Goal: Contribute content: Contribute content

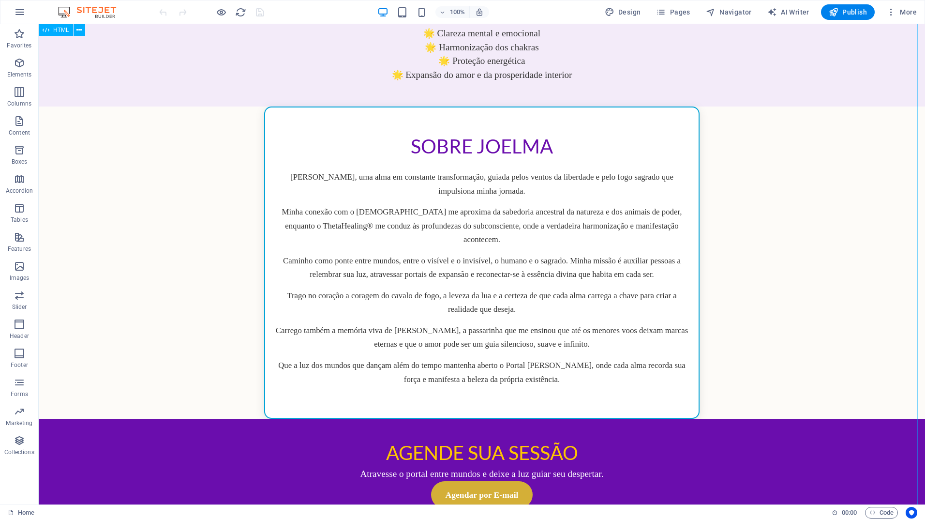
scroll to position [669, 0]
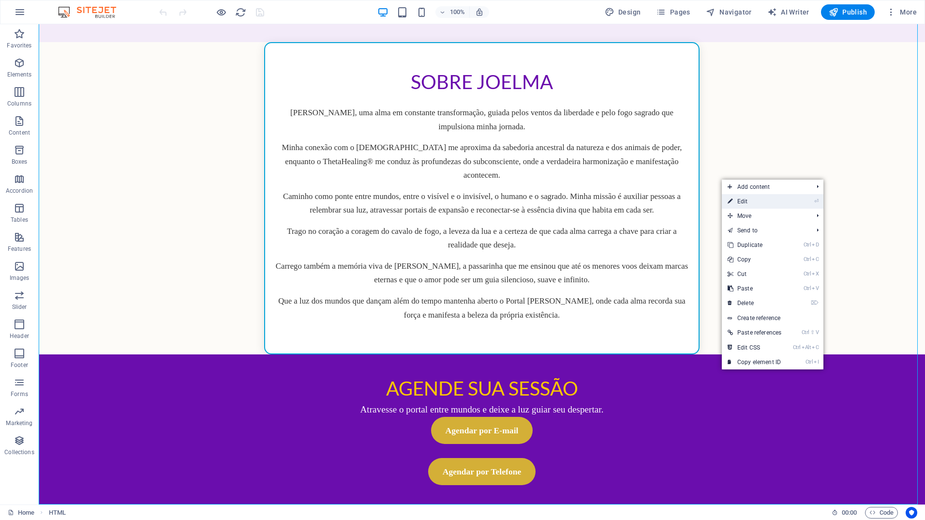
click at [759, 204] on link "⏎ Edit" at bounding box center [754, 201] width 65 height 15
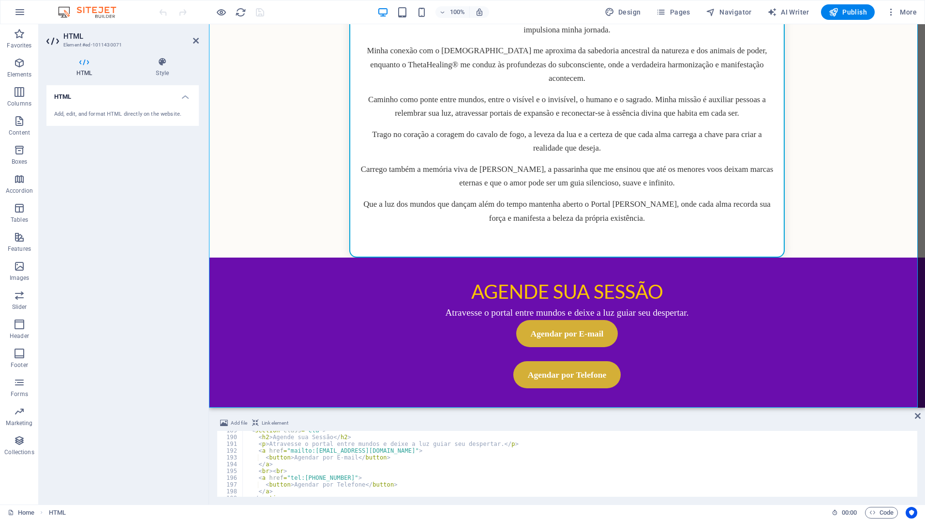
scroll to position [1305, 0]
type textarea "</section>"
click at [291, 471] on div "< button > Agendar por E-mail </ button > </ a > < br > < br > < a href = "tel:…" at bounding box center [632, 465] width 780 height 77
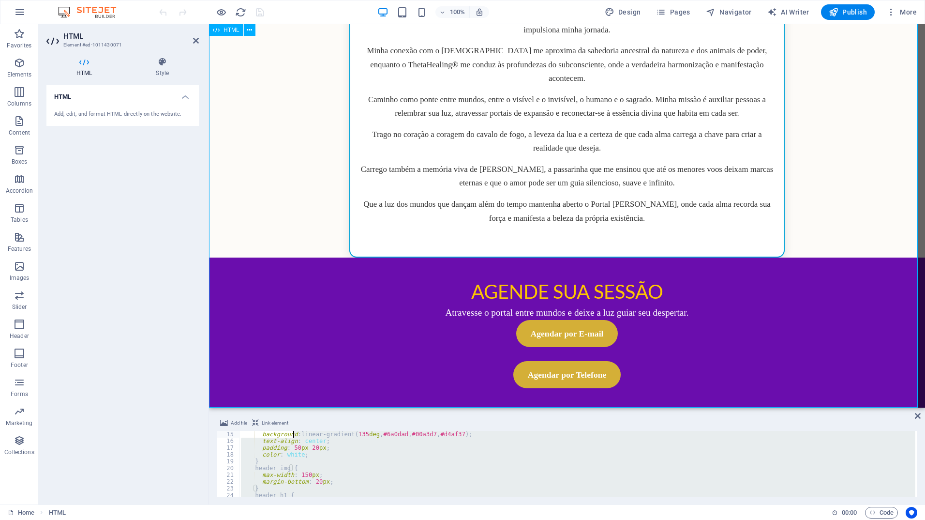
scroll to position [0, 0]
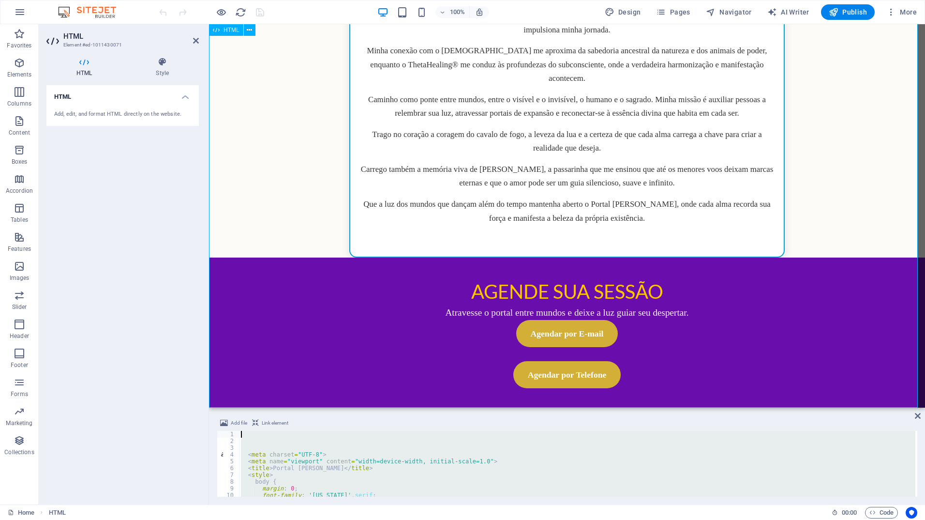
drag, startPoint x: 500, startPoint y: 495, endPoint x: 289, endPoint y: 399, distance: 232.1
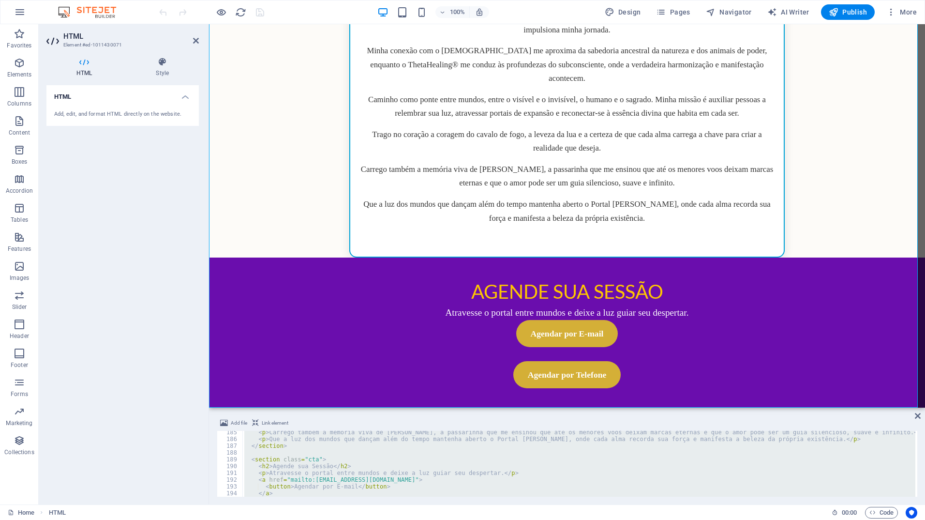
scroll to position [1305, 0]
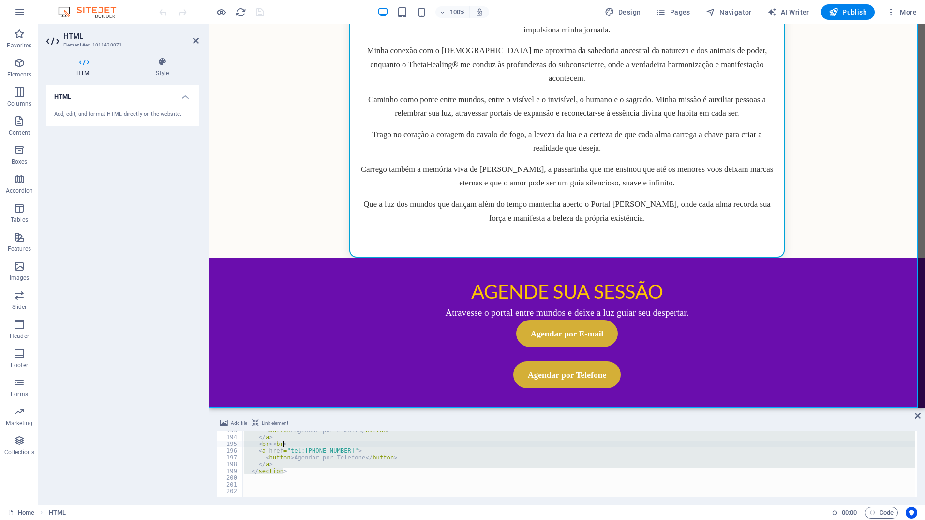
type textarea "<button>Agendar por E-mail</button>"
type textarea "</a>"
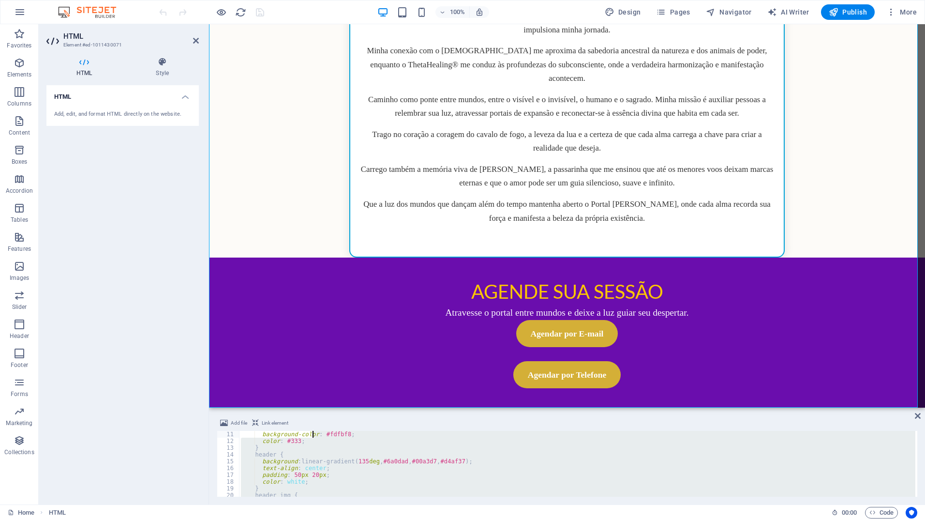
scroll to position [0, 0]
drag, startPoint x: 303, startPoint y: 470, endPoint x: 312, endPoint y: 408, distance: 63.0
click at [312, 408] on aside "Add file Link element </a> 1 2 3 4 5 6 7 8 9 10 11 12 < meta charset = "UTF-8" …" at bounding box center [567, 455] width 716 height 97
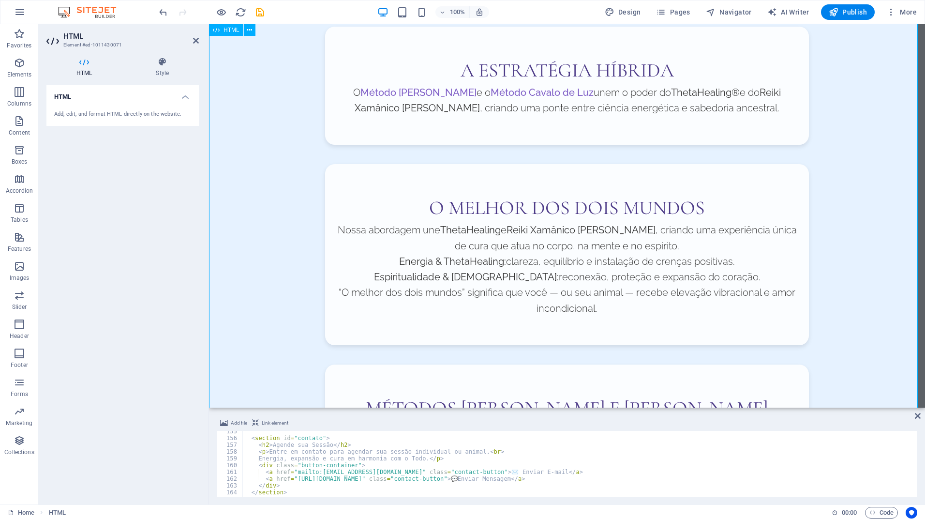
scroll to position [242, 0]
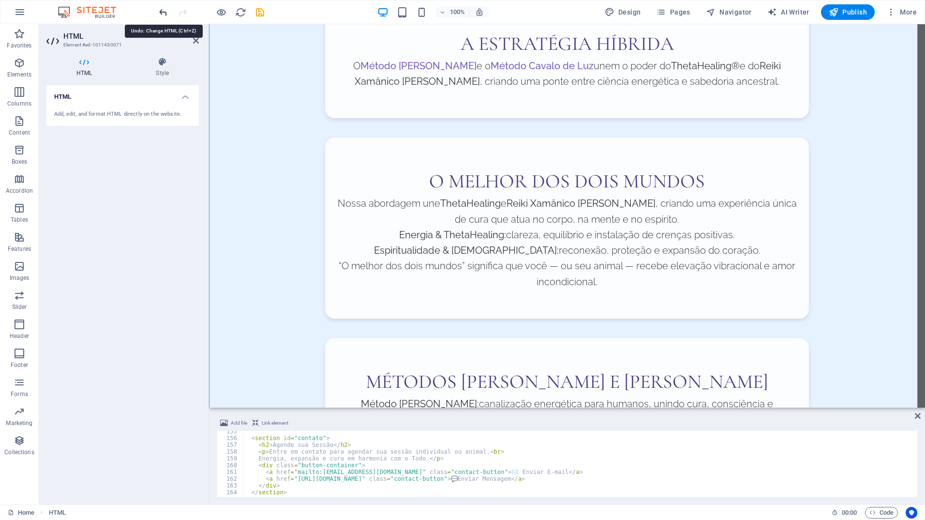
click at [159, 12] on icon "undo" at bounding box center [163, 12] width 11 height 11
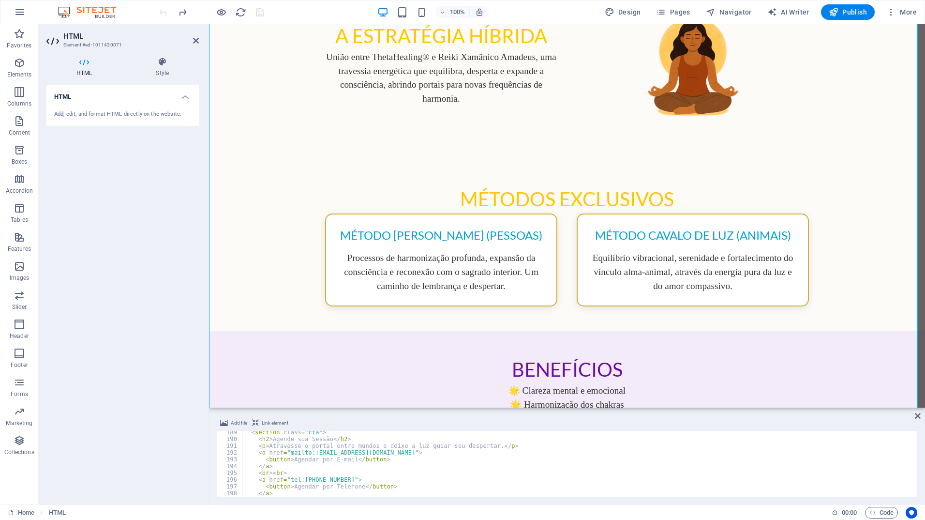
scroll to position [1305, 0]
type textarea "</section>"
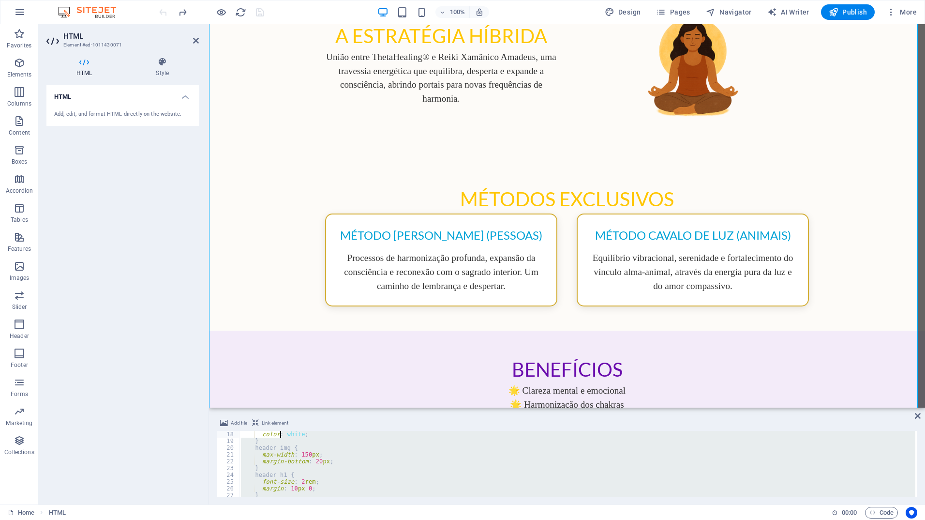
scroll to position [0, 0]
drag, startPoint x: 293, startPoint y: 474, endPoint x: 279, endPoint y: 416, distance: 59.7
click at [279, 416] on div "Add file Link element </section> 1 2 3 4 5 6 7 8 9 10 11 12 < meta charset = "U…" at bounding box center [567, 456] width 716 height 95
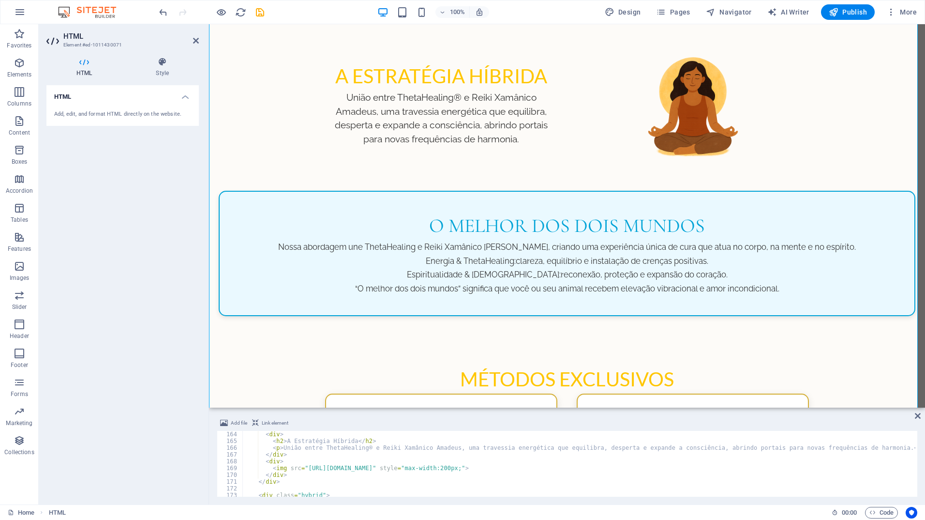
scroll to position [1104, 0]
drag, startPoint x: 319, startPoint y: 447, endPoint x: 362, endPoint y: 449, distance: 43.6
click at [362, 449] on div "< div > < h2 > A Estratégia Híbrida </ h2 > < p > União entre ThetaHealing® e R…" at bounding box center [632, 469] width 780 height 77
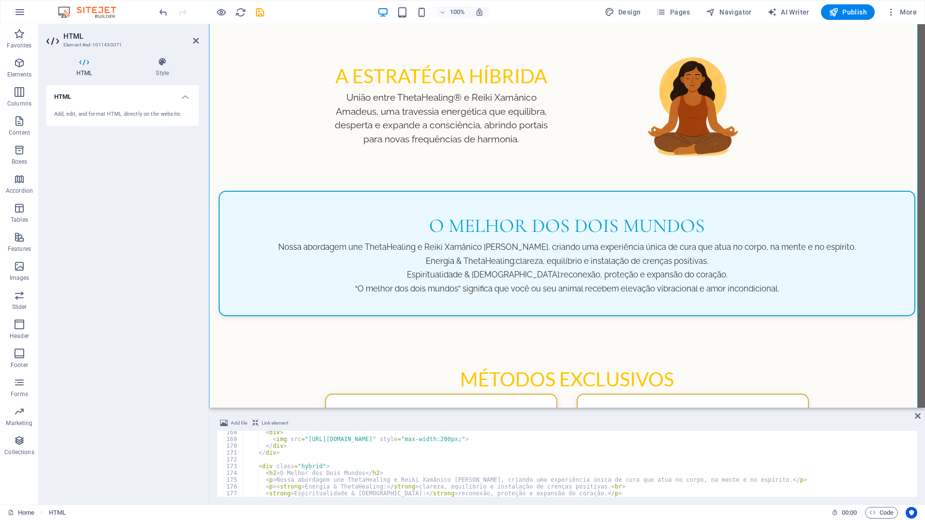
scroll to position [1162, 0]
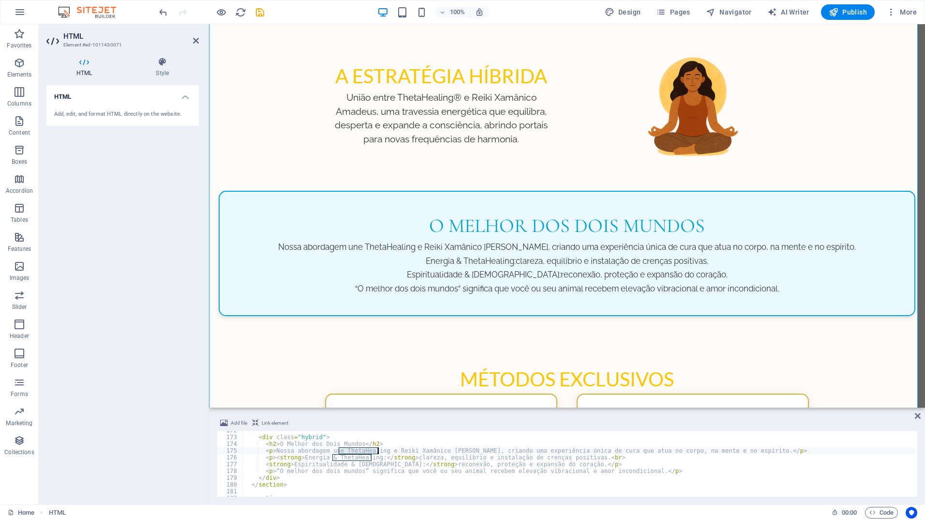
drag, startPoint x: 338, startPoint y: 450, endPoint x: 377, endPoint y: 450, distance: 39.2
click at [377, 450] on div "< div class = "hybrid" > < h2 > O Melhor dos Dois Mundos </ h2 > < p > Nossa ab…" at bounding box center [632, 465] width 780 height 77
paste textarea "®"
drag, startPoint x: 448, startPoint y: 469, endPoint x: 448, endPoint y: 464, distance: 5.3
click at [448, 465] on div "< div class = "hybrid" > < h2 > O Melhor dos Dois Mundos </ h2 > < p > Nossa ab…" at bounding box center [632, 465] width 780 height 77
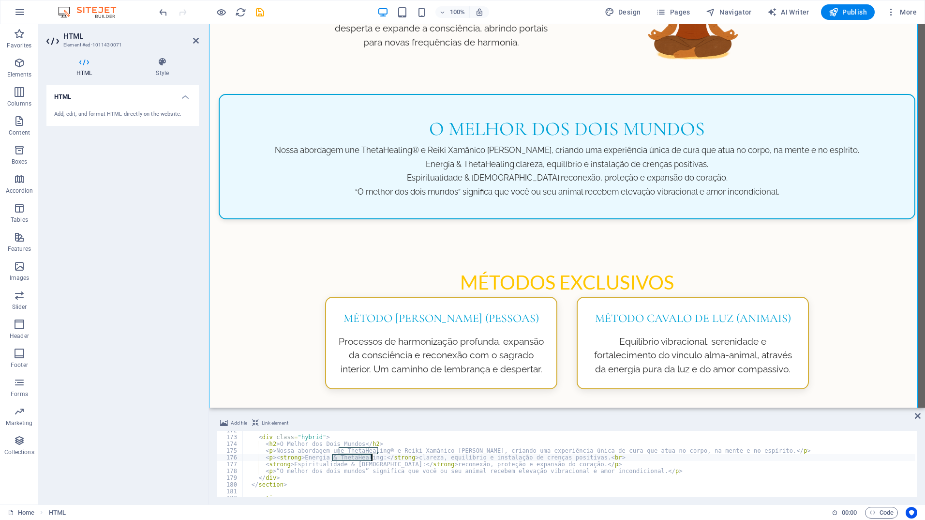
drag, startPoint x: 332, startPoint y: 456, endPoint x: 372, endPoint y: 458, distance: 39.2
click at [372, 458] on div "< div class = "hybrid" > < h2 > O Melhor dos Dois Mundos </ h2 > < p > Nossa ab…" at bounding box center [632, 465] width 780 height 77
paste textarea "®"
click at [406, 259] on div "Portal [PERSON_NAME] Portal [PERSON_NAME] “Sinta a energia que transforma 🌻 Um …" at bounding box center [567, 476] width 716 height 1484
drag, startPoint x: 563, startPoint y: 451, endPoint x: 589, endPoint y: 452, distance: 26.6
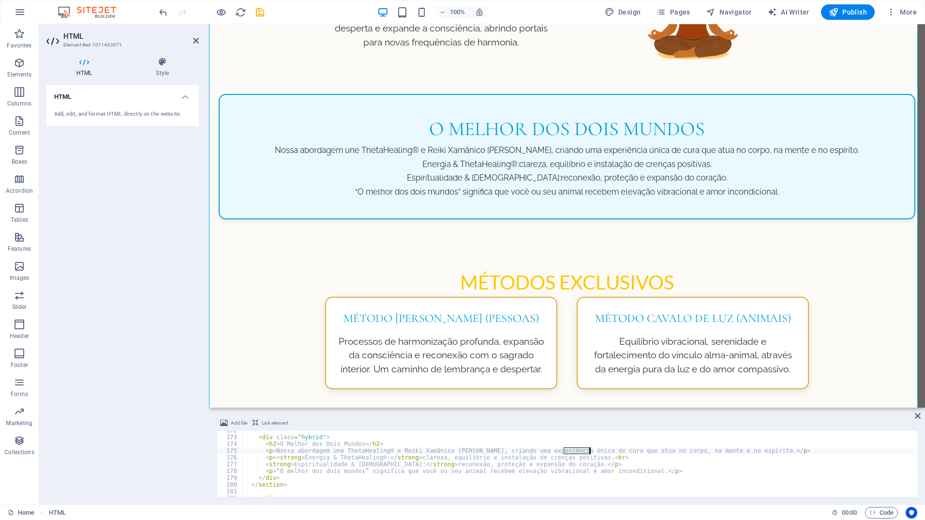
click at [589, 452] on div "< div class = "hybrid" > < h2 > O Melhor dos Dois Mundos </ h2 > < p > Nossa ab…" at bounding box center [632, 465] width 780 height 77
click at [800, 262] on div "Portal [PERSON_NAME] Portal [PERSON_NAME] “Sinta a energia que transforma 🌻 Um …" at bounding box center [567, 476] width 716 height 1484
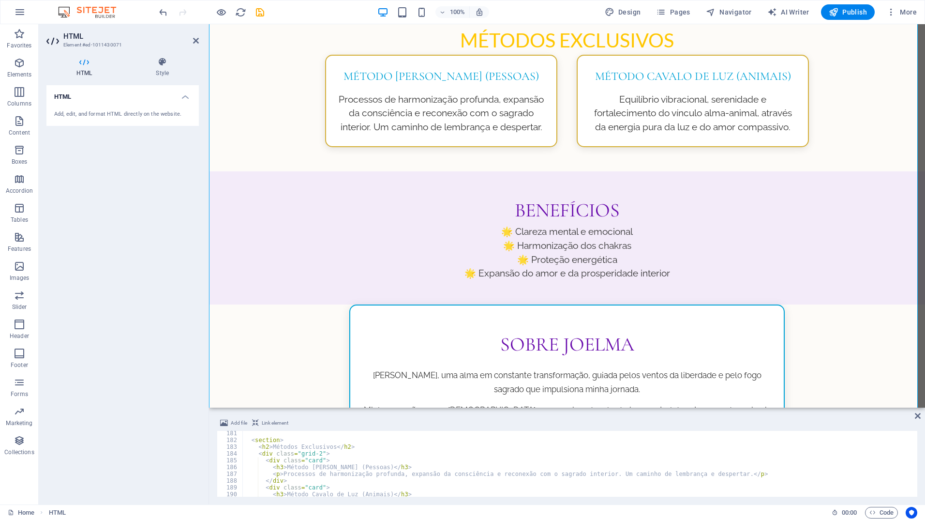
scroll to position [1220, 0]
click at [330, 467] on div "< section > < h2 > Métodos Exclusivos </ h2 > < div class = "grid-2" > < div cl…" at bounding box center [632, 468] width 780 height 77
click at [736, 288] on div "Portal [PERSON_NAME] Portal [PERSON_NAME] “Sinta a energia que transforma 🌻 Um …" at bounding box center [567, 234] width 716 height 1484
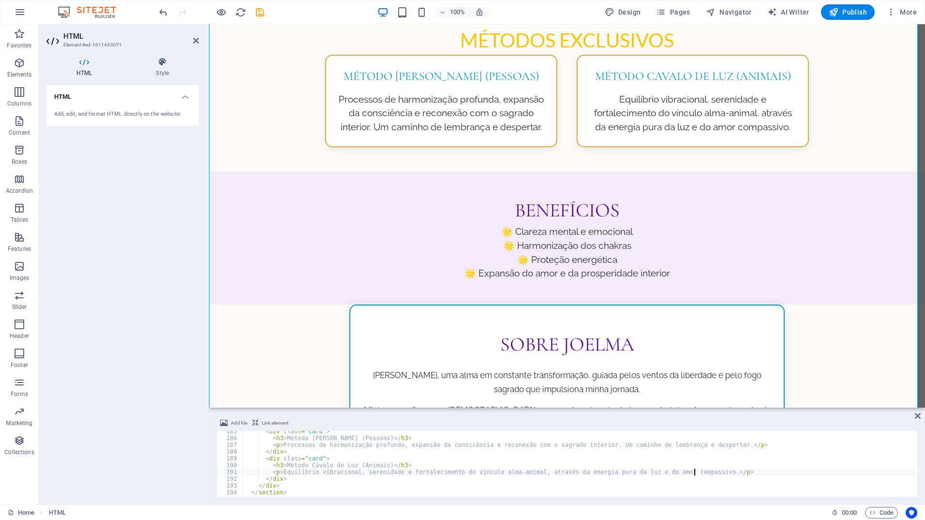
click at [695, 472] on div "< div class = "card" > < h3 > Método [PERSON_NAME] (Pessoas) </ h3 > < p > Proc…" at bounding box center [632, 466] width 780 height 77
click at [696, 471] on div "< div class = "card" > < h3 > Método [PERSON_NAME] (Pessoas) </ h3 > < p > Proc…" at bounding box center [632, 466] width 780 height 77
click at [869, 246] on div "Portal [PERSON_NAME] Portal [PERSON_NAME] “Sinta a energia que transforma 🌻 Um …" at bounding box center [567, 234] width 716 height 1484
click at [707, 470] on div "< div class = "card" > < h3 > Método [PERSON_NAME] (Pessoas) </ h3 > < p > Proc…" at bounding box center [632, 466] width 780 height 77
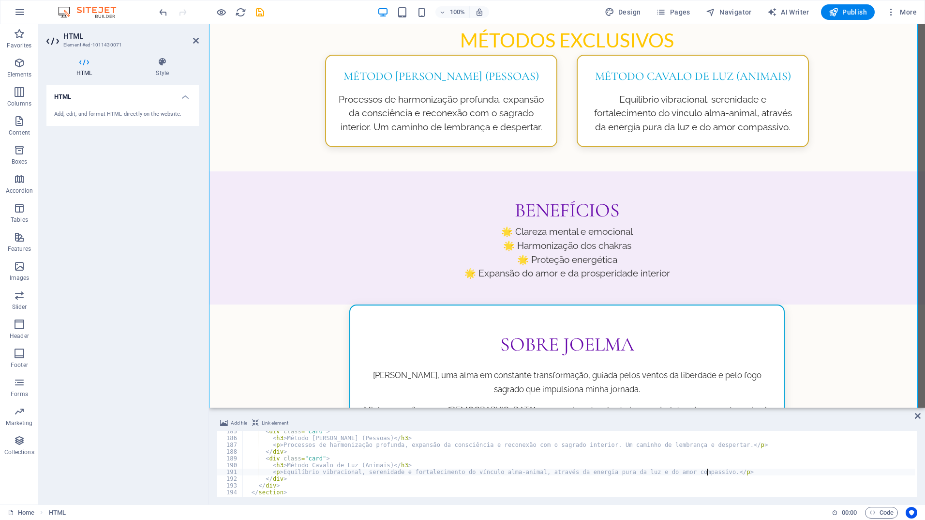
click at [710, 471] on div "< div class = "card" > < h3 > Método [PERSON_NAME] (Pessoas) </ h3 > < p > Proc…" at bounding box center [632, 466] width 780 height 77
type textarea "</p>"
click at [769, 295] on div "Portal [PERSON_NAME] Portal [PERSON_NAME] “Sinta a energia que transforma 🌻 Um …" at bounding box center [567, 234] width 716 height 1484
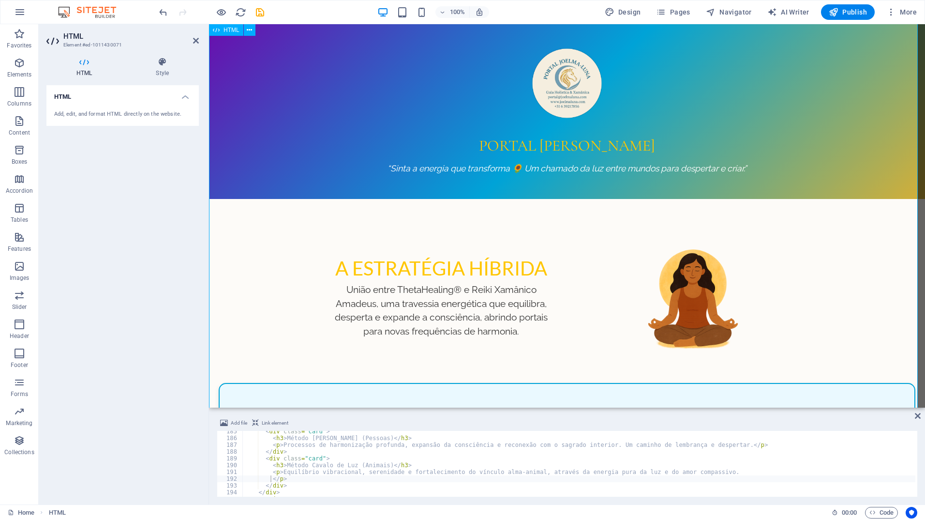
scroll to position [0, 0]
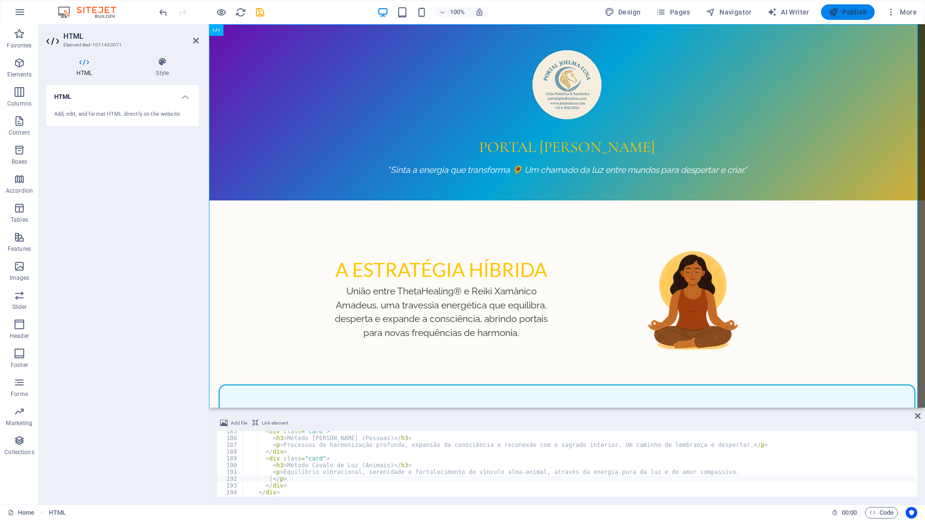
click at [846, 10] on span "Publish" at bounding box center [848, 12] width 38 height 10
